Goal: Task Accomplishment & Management: Manage account settings

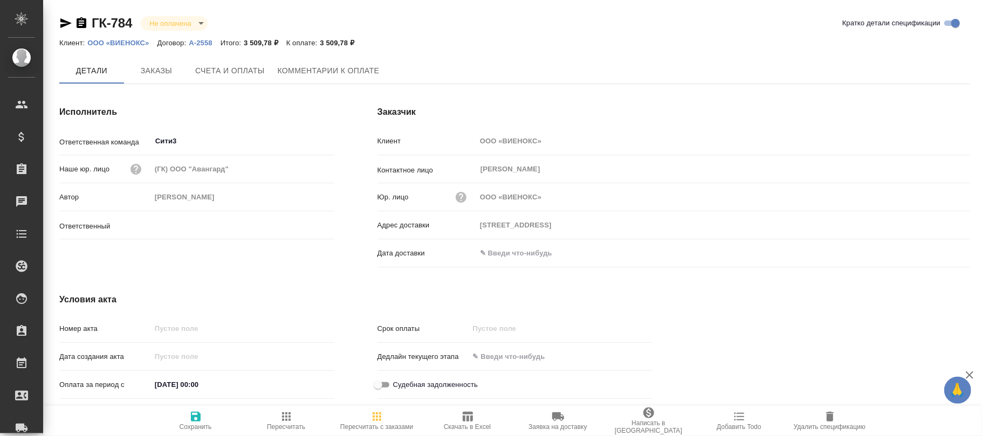
click at [251, 74] on span "Счета и оплаты" at bounding box center [230, 70] width 70 height 13
type input "[PERSON_NAME]"
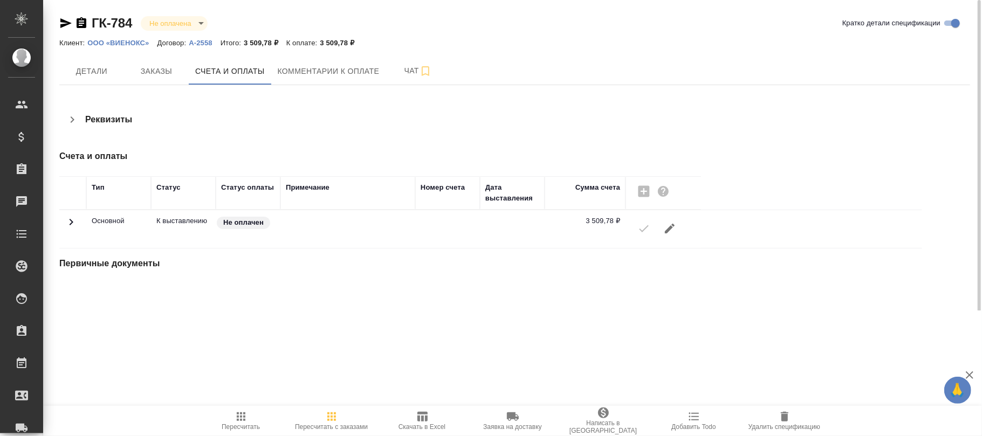
click at [667, 227] on icon "button" at bounding box center [669, 228] width 13 height 13
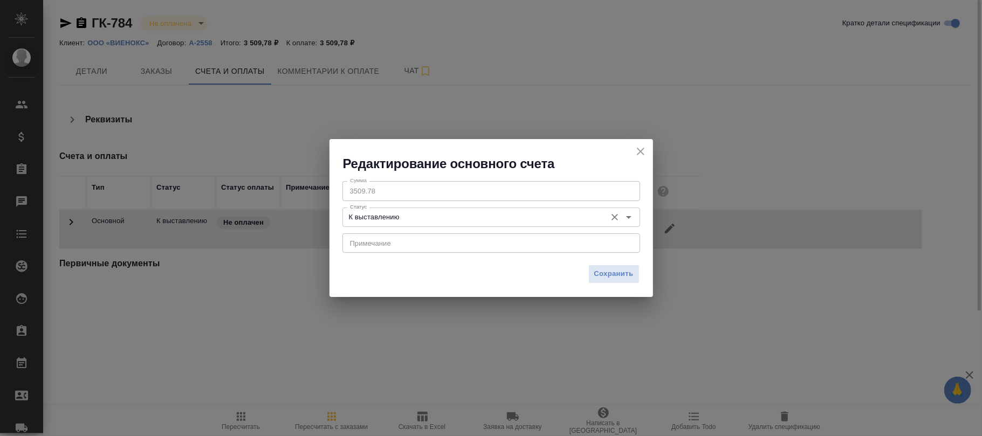
click at [479, 221] on input "К выставлению" at bounding box center [473, 217] width 255 height 13
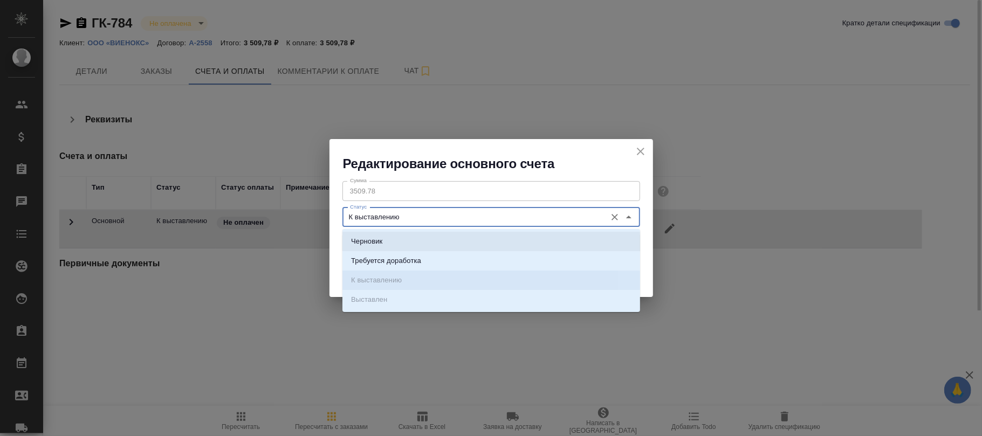
click at [406, 240] on li "Черновик" at bounding box center [491, 241] width 298 height 19
type input "Черновик"
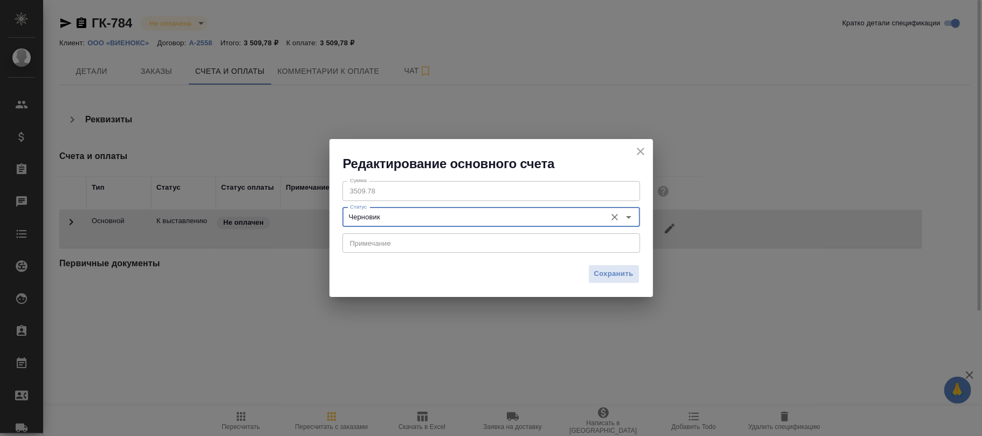
click at [626, 275] on span "Сохранить" at bounding box center [613, 274] width 39 height 12
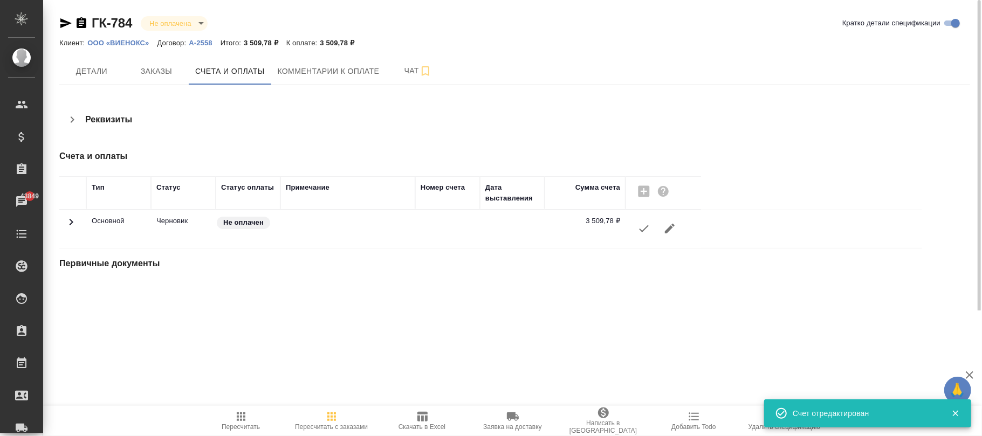
click at [958, 413] on icon "button" at bounding box center [956, 414] width 10 height 10
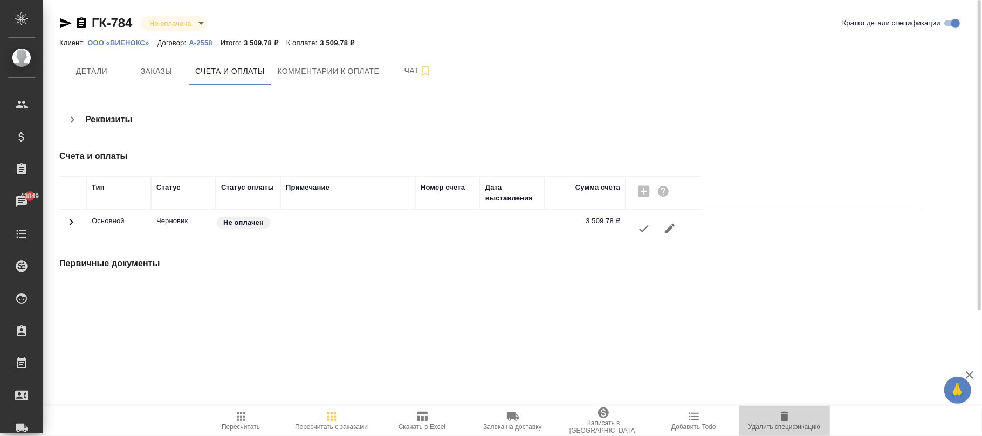
click at [807, 419] on span "Удалить спецификацию" at bounding box center [785, 420] width 78 height 20
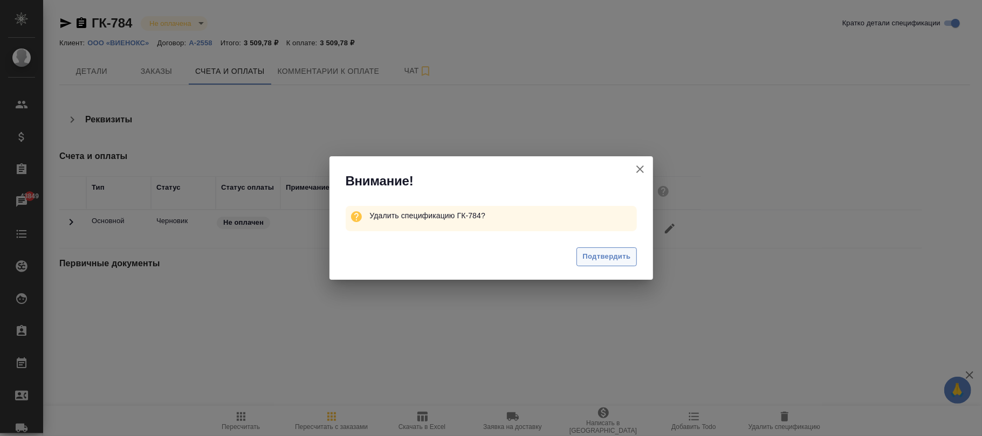
click at [626, 255] on span "Подтвердить" at bounding box center [606, 257] width 48 height 12
